Goal: Communication & Community: Answer question/provide support

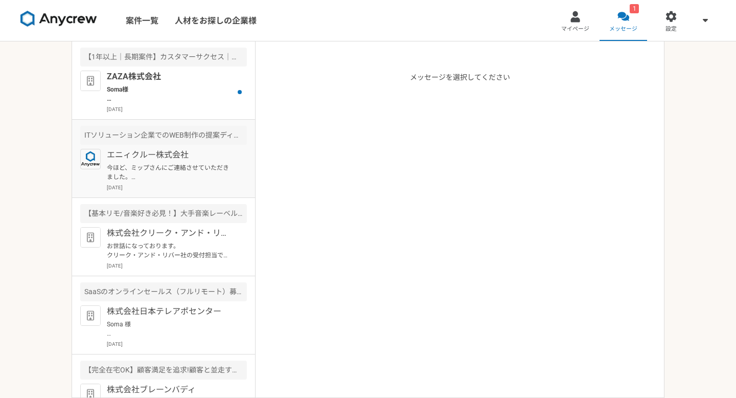
click at [203, 155] on p "エニィクルー株式会社" at bounding box center [170, 155] width 126 height 12
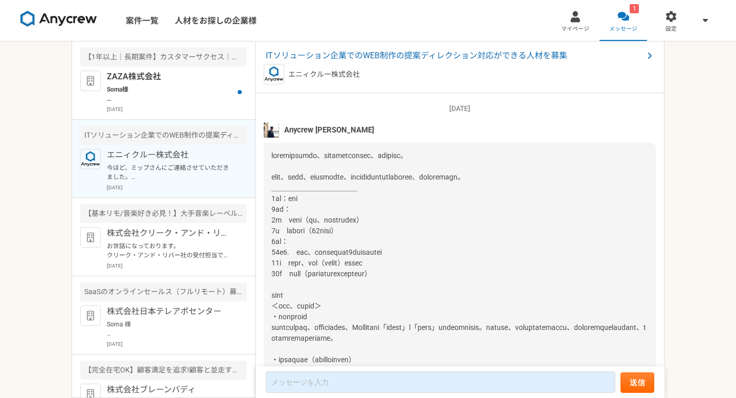
scroll to position [1139, 0]
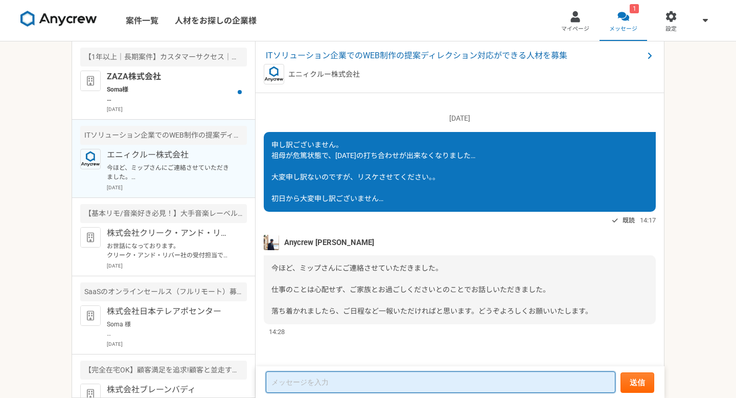
click at [353, 377] on textarea at bounding box center [441, 381] width 350 height 21
type textarea "う"
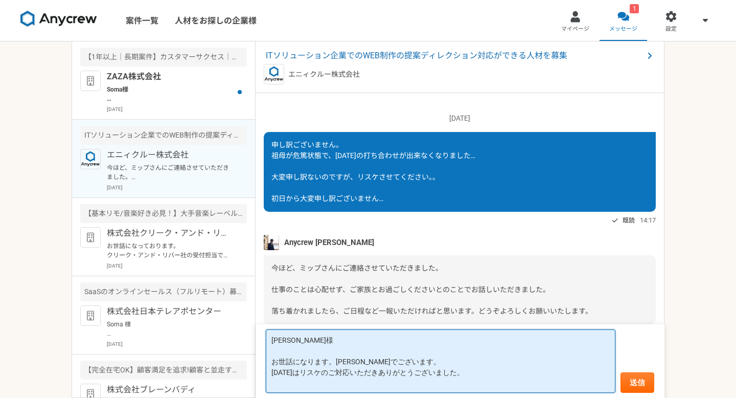
type textarea "[PERSON_NAME]様 お世話になります。[PERSON_NAME]でございます。 [DATE]はリスケのご対応いただきありがとうございました。"
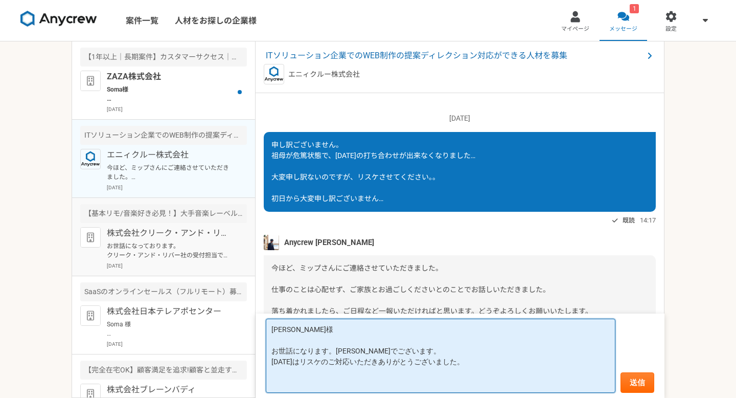
drag, startPoint x: 472, startPoint y: 372, endPoint x: 75, endPoint y: 209, distance: 429.5
click at [75, 209] on main "【1年以上｜長期案件】カスタマーサクセス｜法人営業経験1年〜｜フルリモ◎ ZAZA株式会社 Soma様 お世話になっております、ZAZA株式会社の伊藤です。 …" at bounding box center [368, 219] width 593 height 356
click at [334, 378] on textarea "[PERSON_NAME]様 お世話になります。[PERSON_NAME]でございます。 [DATE]はリスケのご対応いただきありがとうございました。" at bounding box center [441, 355] width 350 height 74
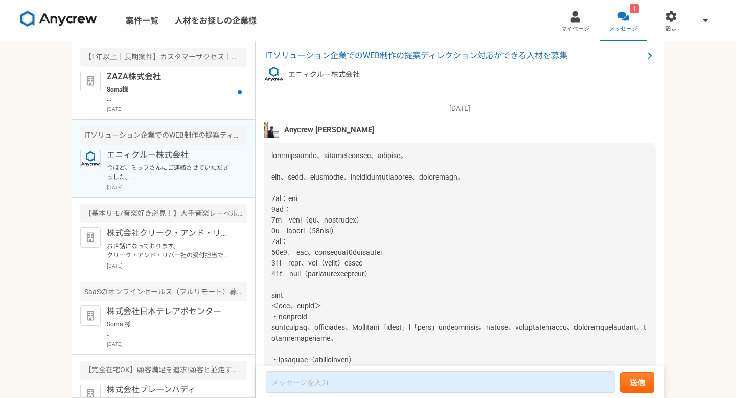
scroll to position [1139, 0]
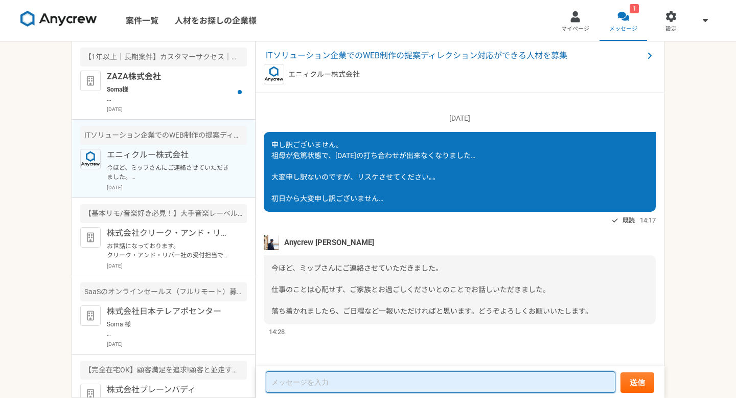
click at [368, 385] on textarea at bounding box center [441, 381] width 350 height 21
paste textarea "[PERSON_NAME]様 お世話になります。[PERSON_NAME]でございます。 [DATE]はリスケのご対応いただきありがとうございました。"
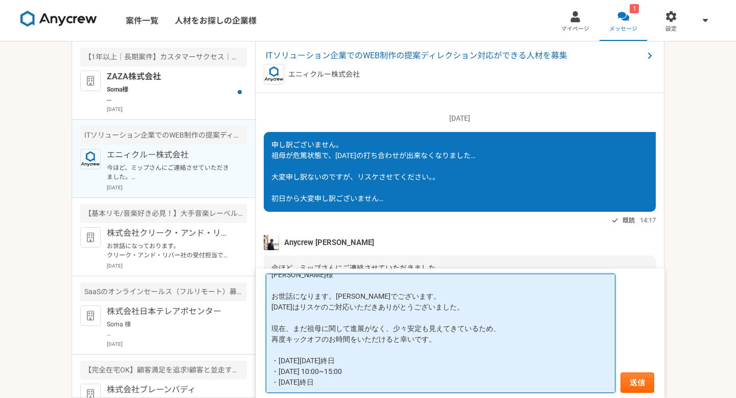
scroll to position [14, 0]
click at [282, 370] on textarea "[PERSON_NAME]様 お世話になります。[PERSON_NAME]でございます。 [DATE]はリスケのご対応いただきありがとうございました。 現在、…" at bounding box center [441, 332] width 350 height 119
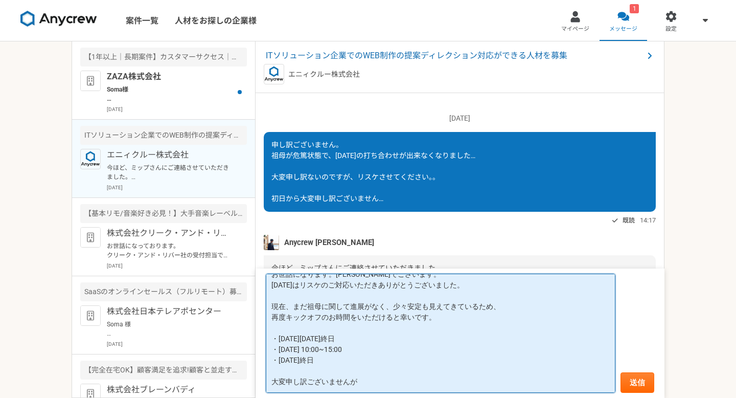
scroll to position [31, 0]
click at [383, 382] on textarea "[PERSON_NAME]様 お世話になります。[PERSON_NAME]でございます。 [DATE]はリスケのご対応いただきありがとうございました。 現在、…" at bounding box center [441, 332] width 350 height 119
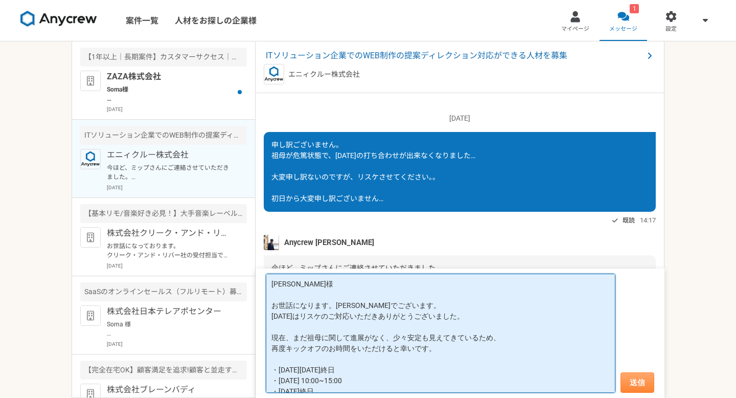
type textarea "[PERSON_NAME]様 お世話になります。[PERSON_NAME]でございます。 [DATE]はリスケのご対応いただきありがとうございました。 現在、…"
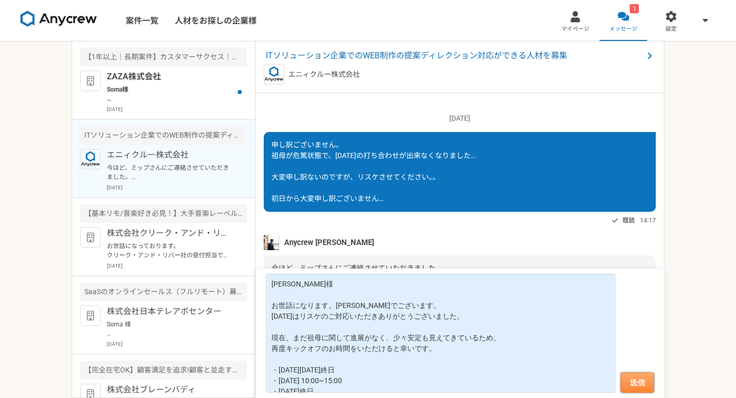
click at [633, 383] on button "送信" at bounding box center [637, 382] width 34 height 20
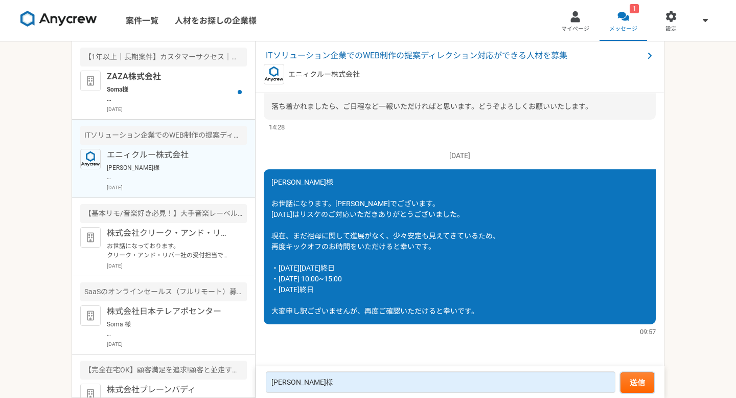
scroll to position [1019, 0]
click at [159, 111] on p "[DATE]" at bounding box center [177, 109] width 140 height 8
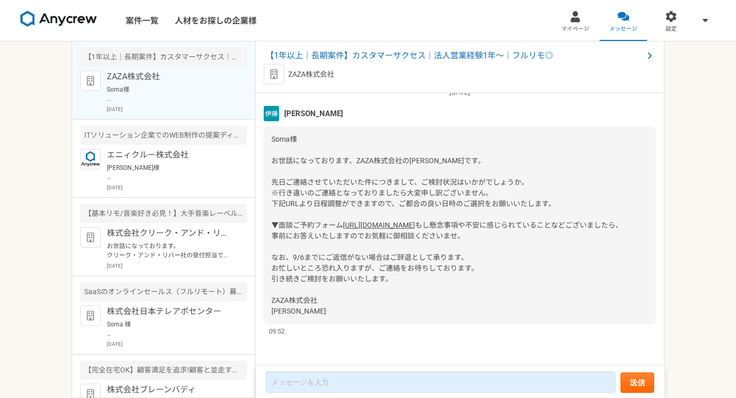
scroll to position [640, 0]
click at [352, 221] on link "[URL][DOMAIN_NAME]" at bounding box center [379, 225] width 72 height 8
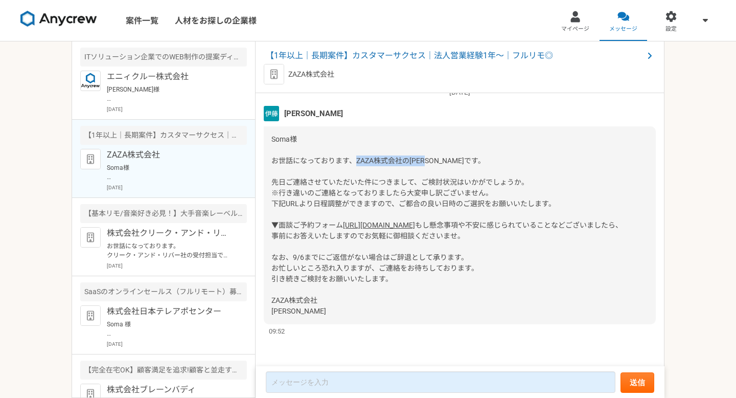
drag, startPoint x: 356, startPoint y: 129, endPoint x: 441, endPoint y: 129, distance: 84.8
click at [441, 135] on span "Soma様 お世話になっております、ZAZA株式会社の[PERSON_NAME]です。 先日ご連絡させていただいた件につきまして、ご検討状況はいかがでしょうか…" at bounding box center [413, 182] width 284 height 94
copy span "ZAZA株式会社の[PERSON_NAME]です"
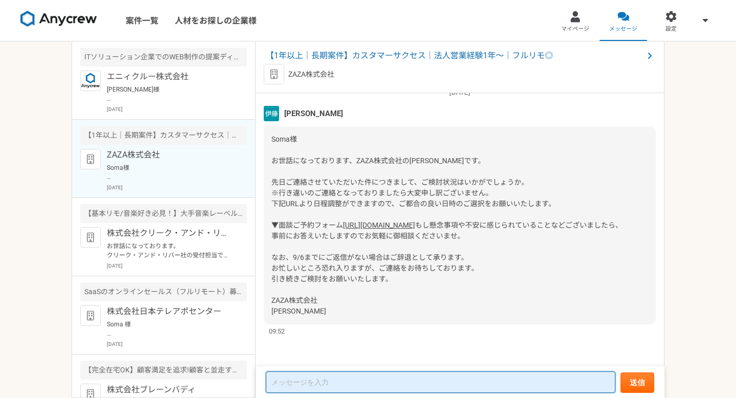
click at [324, 384] on textarea at bounding box center [441, 381] width 350 height 21
paste textarea "ZAZA株式会社の[PERSON_NAME]です"
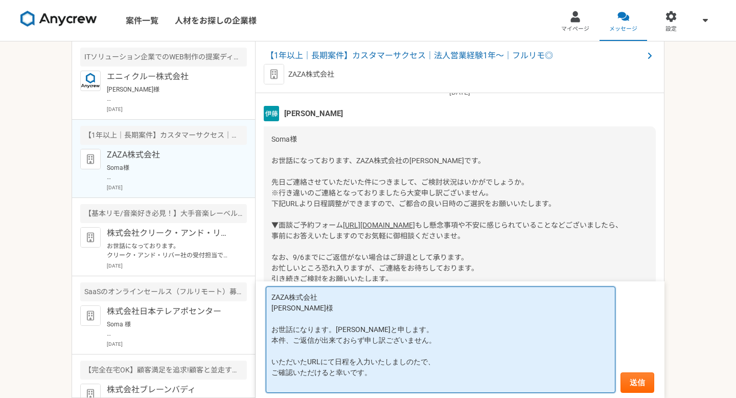
click at [334, 360] on textarea "ZAZA株式会社 [PERSON_NAME]様 お世話になります。[PERSON_NAME]と申します。 本件、ご返信が出来ておらず申し訳ございません。 いた…" at bounding box center [441, 339] width 350 height 106
click at [391, 382] on textarea "ZAZA株式会社 [PERSON_NAME]様 お世話になります。[PERSON_NAME]と申します。 本件、ご返信が出来ておらず申し訳ございません。 いた…" at bounding box center [441, 339] width 350 height 106
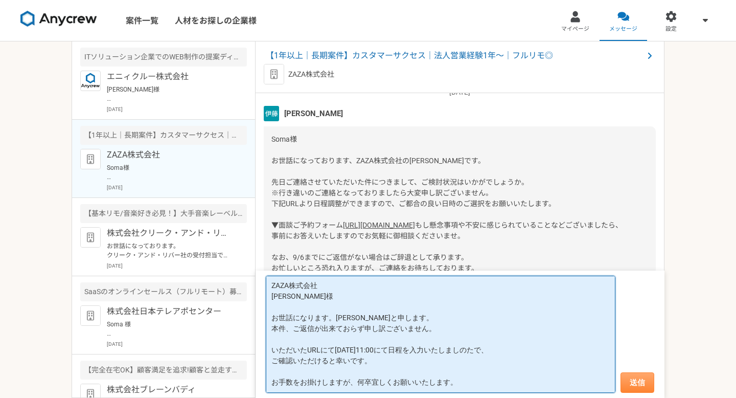
type textarea "ZAZA株式会社 [PERSON_NAME]様 お世話になります。[PERSON_NAME]と申します。 本件、ご返信が出来ておらず申し訳ございません。 いた…"
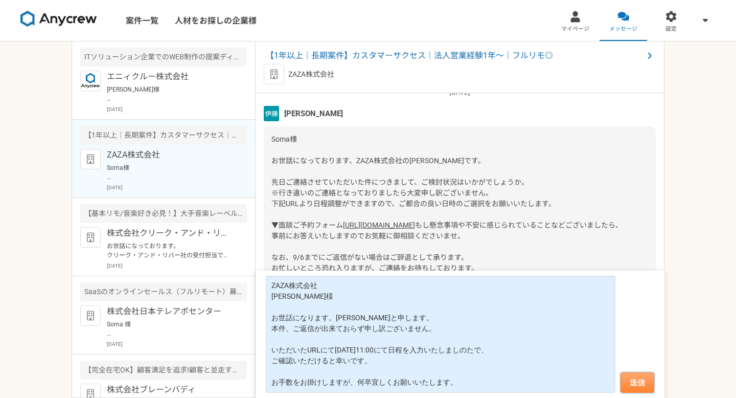
click at [649, 377] on button "送信" at bounding box center [637, 382] width 34 height 20
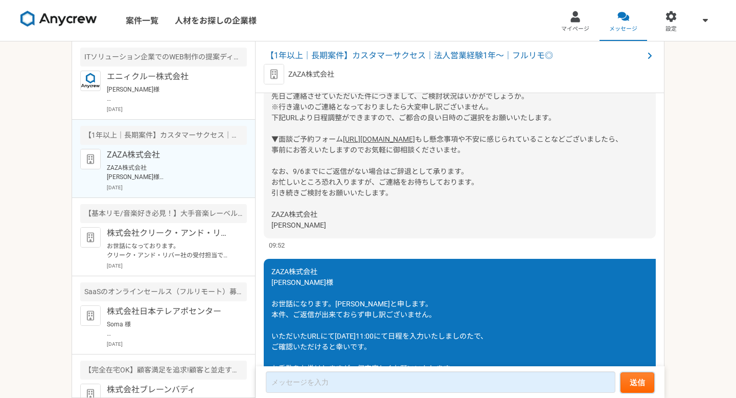
scroll to position [783, 0]
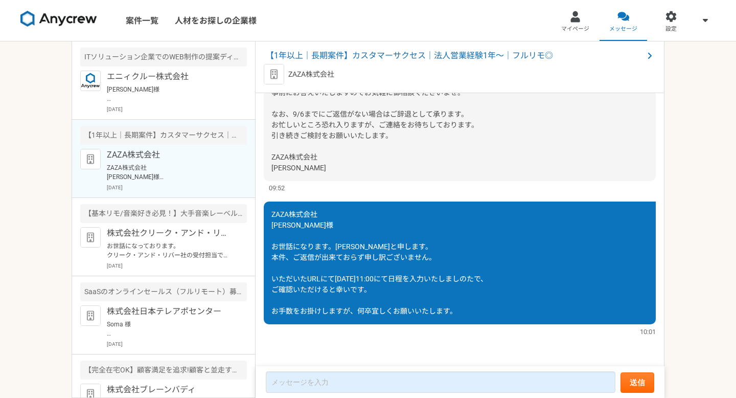
click at [285, 211] on span "ZAZA株式会社 [PERSON_NAME]様 お世話になります。[PERSON_NAME]と申します。 本件、ご返信が出来ておらず申し訳ございません。 いた…" at bounding box center [379, 262] width 216 height 105
copy span "ZAZA株式会社"
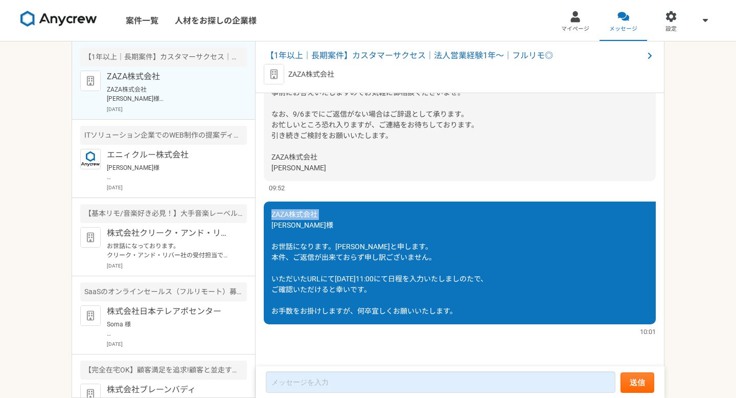
click at [311, 199] on div "[DATE] 「興味あり」をしました。詳細についてはこちらのチャットで連絡をとってみましょう。 既読 11:12 お世話になります。[PERSON_NAME]…" at bounding box center [460, 230] width 409 height 274
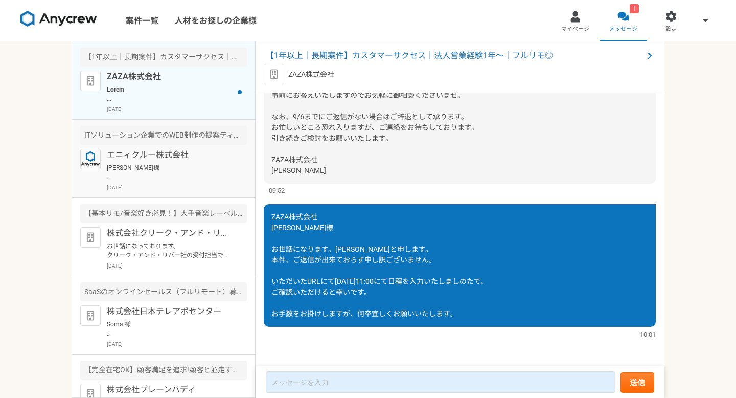
scroll to position [1185, 0]
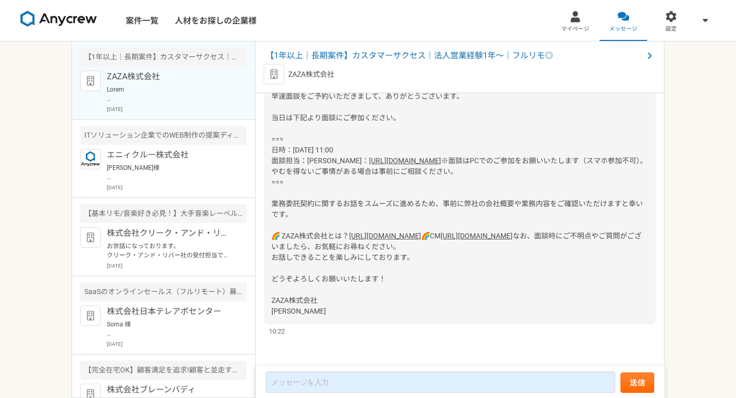
click at [169, 71] on p "ZAZA株式会社" at bounding box center [170, 77] width 126 height 12
